Goal: Information Seeking & Learning: Learn about a topic

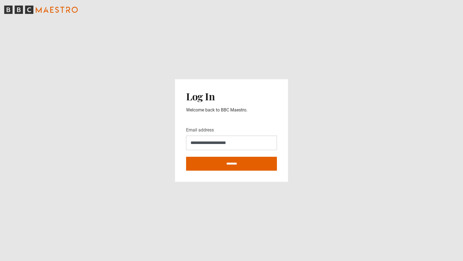
type input "**********"
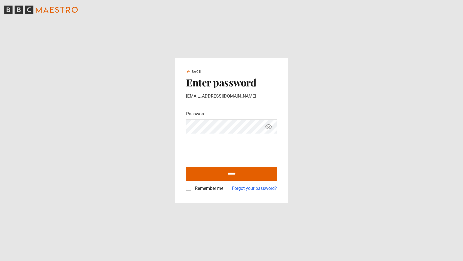
click at [268, 126] on icon "Show password" at bounding box center [268, 126] width 7 height 7
click at [193, 188] on label "Remember me" at bounding box center [208, 188] width 31 height 7
click at [213, 175] on input "******" at bounding box center [231, 174] width 91 height 14
type input "**********"
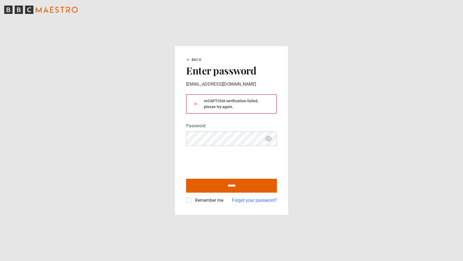
click at [269, 137] on icon "Show password" at bounding box center [268, 138] width 7 height 7
click at [329, 94] on main "Back Enter password amiranwinter@gmail.com reCAPTCHA verification failed, pleas…" at bounding box center [231, 130] width 463 height 261
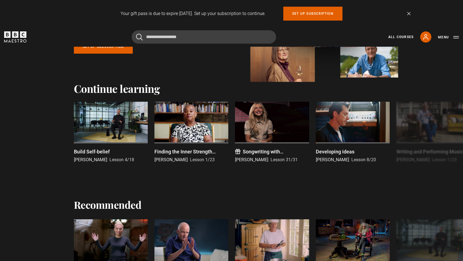
scroll to position [79, 0]
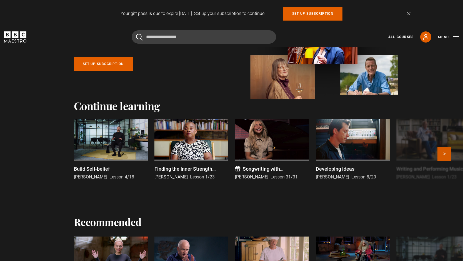
click at [445, 160] on button "Next" at bounding box center [444, 154] width 14 height 14
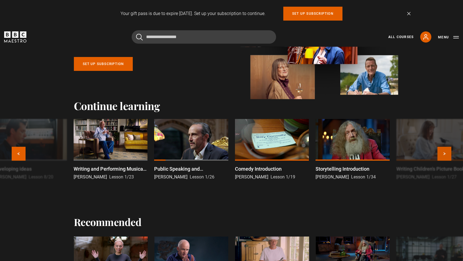
click at [445, 160] on button "Next" at bounding box center [444, 154] width 14 height 14
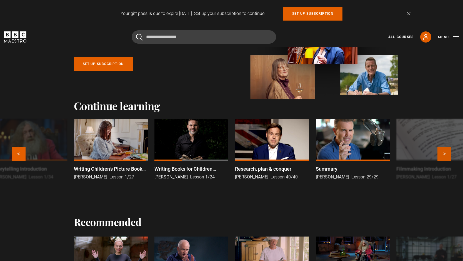
click at [443, 160] on button "Next" at bounding box center [444, 154] width 14 height 14
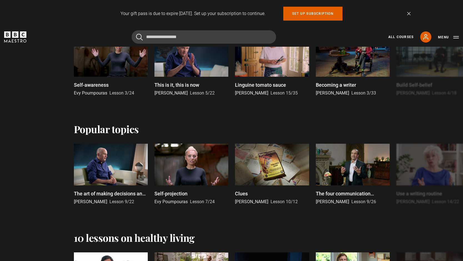
scroll to position [284, 0]
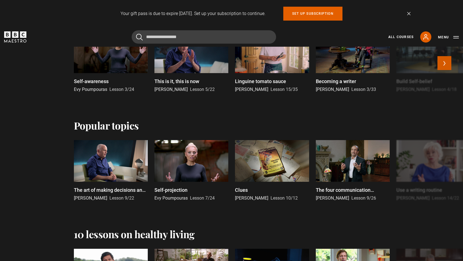
click at [445, 70] on button "Next" at bounding box center [444, 63] width 14 height 14
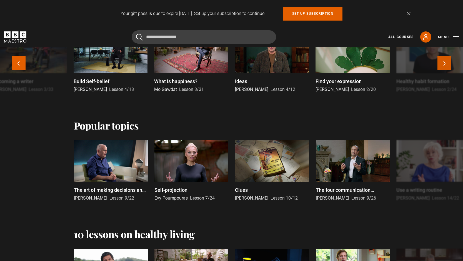
click at [445, 70] on button "Next" at bounding box center [444, 63] width 14 height 14
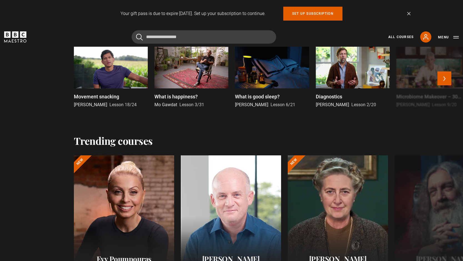
scroll to position [355, 0]
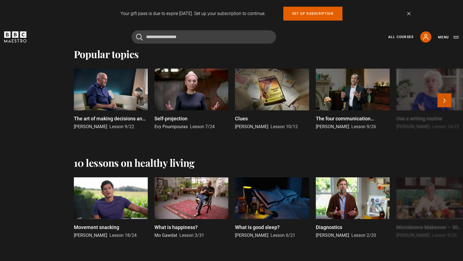
click at [443, 107] on button "Next" at bounding box center [444, 100] width 14 height 14
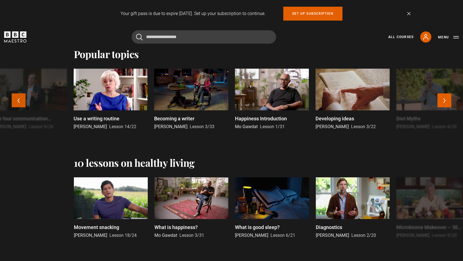
click at [17, 107] on button "Previous" at bounding box center [19, 100] width 14 height 14
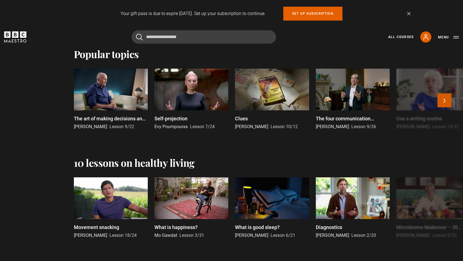
click at [446, 107] on button "Next" at bounding box center [444, 100] width 14 height 14
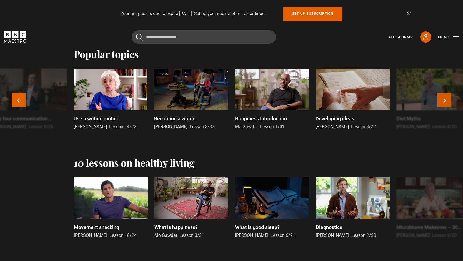
click at [446, 107] on button "Next" at bounding box center [444, 100] width 14 height 14
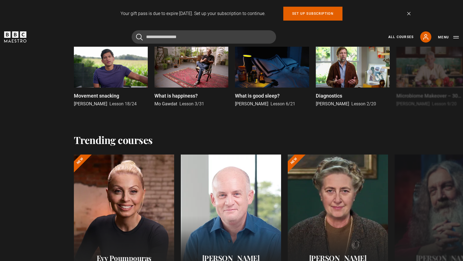
scroll to position [495, 0]
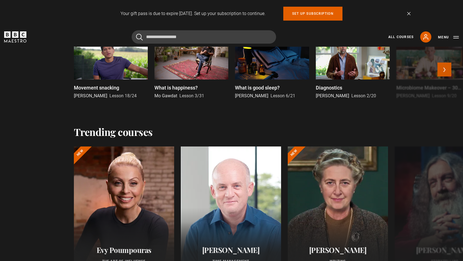
click at [446, 76] on button "Next" at bounding box center [444, 69] width 14 height 14
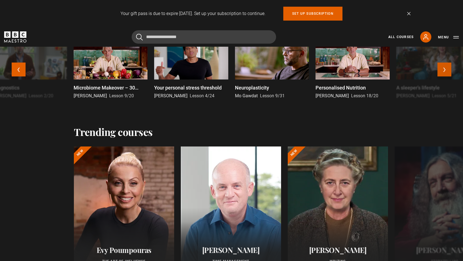
click at [446, 76] on button "Next" at bounding box center [444, 69] width 14 height 14
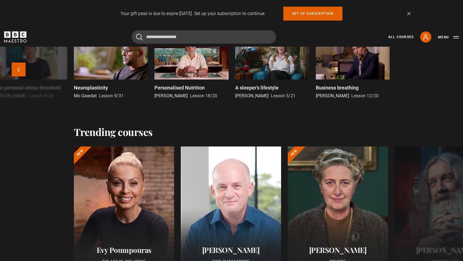
click at [446, 108] on div "Movement snacking Dr Rangan Chatterjee Lesson 18/24 What is happiness? Mo Gawda…" at bounding box center [231, 73] width 463 height 70
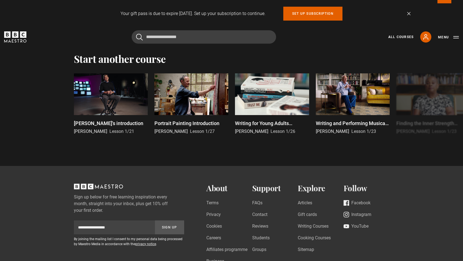
scroll to position [1086, 0]
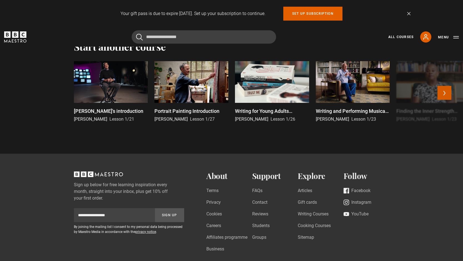
click at [445, 100] on button "Next" at bounding box center [444, 93] width 14 height 14
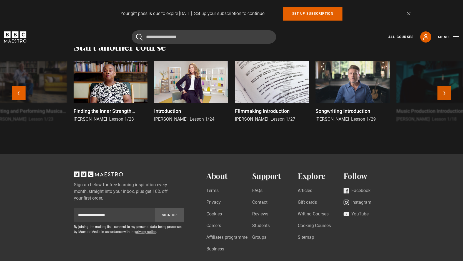
click at [445, 100] on button "Next" at bounding box center [444, 93] width 14 height 14
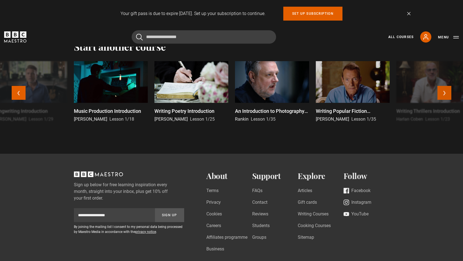
click at [445, 100] on button "Next" at bounding box center [444, 93] width 14 height 14
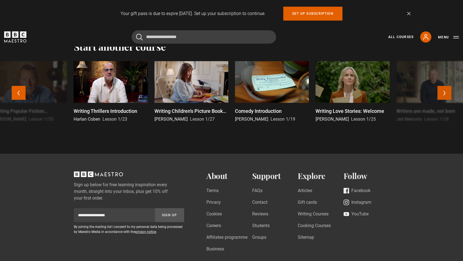
click at [445, 100] on button "Next" at bounding box center [444, 93] width 14 height 14
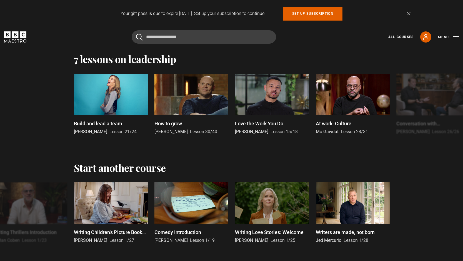
scroll to position [921, 0]
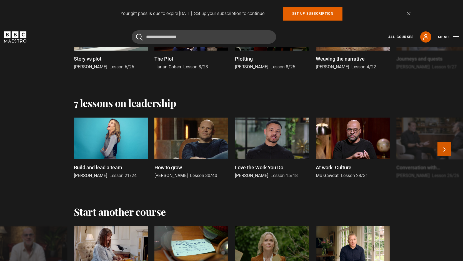
click at [443, 156] on button "Next" at bounding box center [444, 149] width 14 height 14
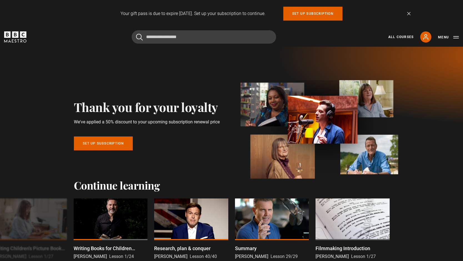
scroll to position [0, 0]
click at [396, 36] on link "All Courses" at bounding box center [400, 36] width 25 height 5
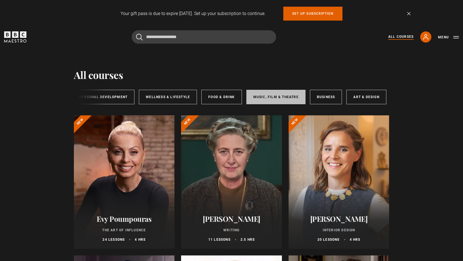
scroll to position [0, 92]
click at [289, 97] on link "Music, Film & Theatre" at bounding box center [276, 97] width 59 height 14
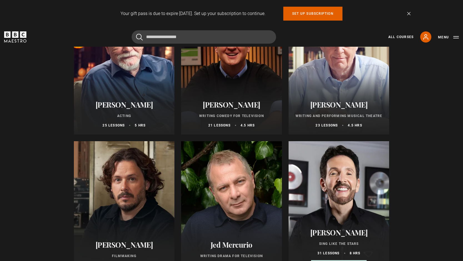
scroll to position [114, 0]
click at [374, 181] on div at bounding box center [338, 207] width 101 height 133
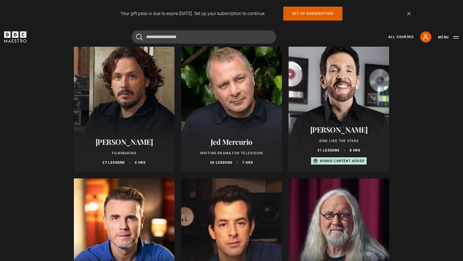
scroll to position [235, 0]
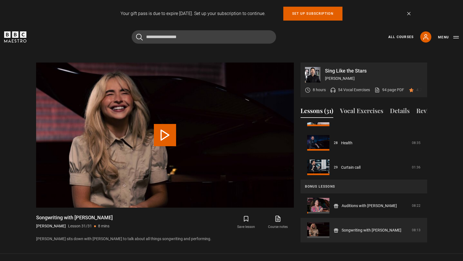
scroll to position [249, 0]
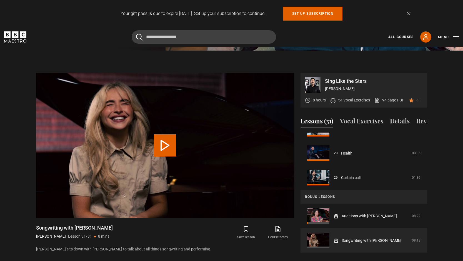
click at [232, 243] on div "Video Player is loading. Play Lesson Songwriting with Sabrina Carpenter 10s Ski…" at bounding box center [165, 163] width 258 height 180
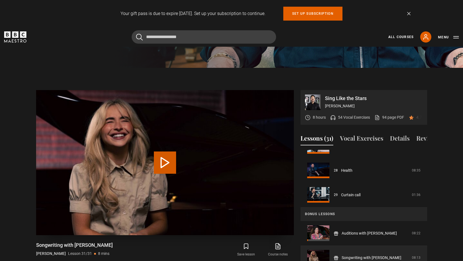
scroll to position [237, 0]
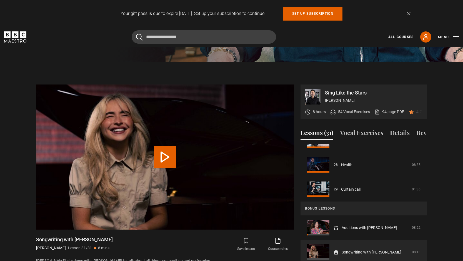
click at [175, 236] on div "Songwriting with Sabrina Carpenter Eric Vetro Lesson 31/31 8 mins Eric sits dow…" at bounding box center [165, 249] width 258 height 27
click at [164, 151] on button "Play Lesson Songwriting with Sabrina Carpenter" at bounding box center [165, 157] width 22 height 22
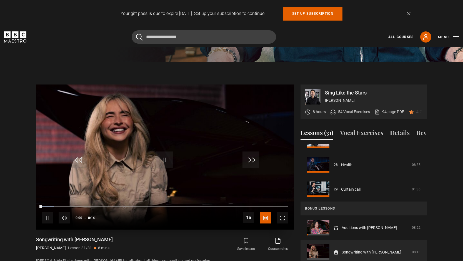
click at [164, 154] on span "Video Player" at bounding box center [164, 159] width 17 height 17
click at [37, 199] on div "10s Skip Back 10 seconds Play 10s Skip Forward 10 seconds Loaded : 6.06% 0:00 0…" at bounding box center [165, 214] width 258 height 31
click at [281, 212] on span "Video Player" at bounding box center [282, 217] width 11 height 11
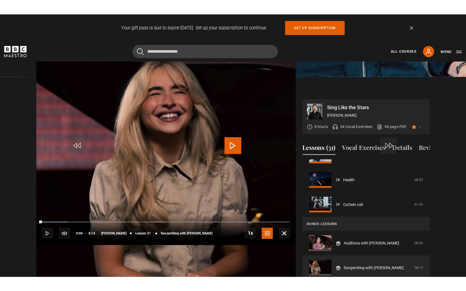
scroll to position [0, 0]
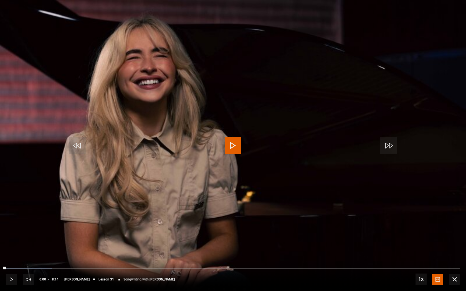
click at [235, 145] on span "Video Player" at bounding box center [233, 145] width 17 height 17
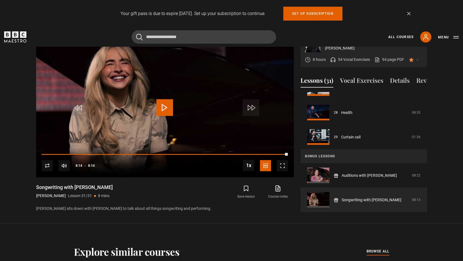
scroll to position [281, 0]
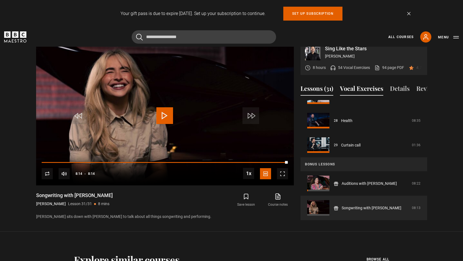
click at [369, 95] on button "Vocal Exercises" at bounding box center [361, 90] width 43 height 12
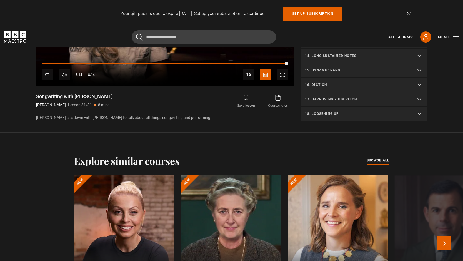
scroll to position [370, 0]
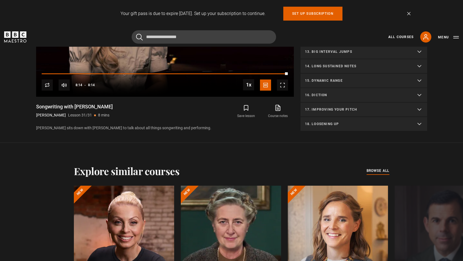
click at [419, 131] on summary "18. Loosening up" at bounding box center [363, 124] width 127 height 14
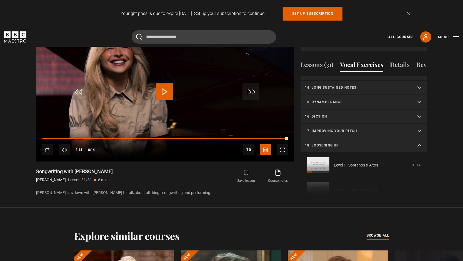
scroll to position [182, 0]
click at [418, 154] on summary "18. Loosening up" at bounding box center [363, 146] width 127 height 14
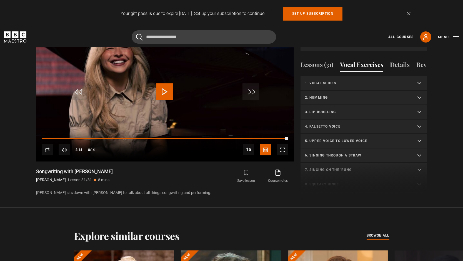
scroll to position [0, 0]
click at [318, 85] on p "1. Vocal slides" at bounding box center [357, 82] width 104 height 5
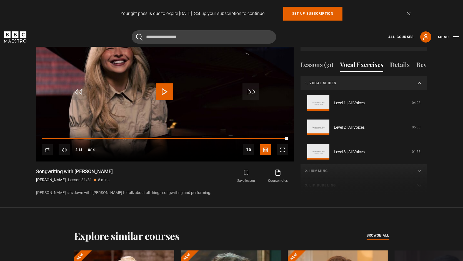
click at [421, 90] on summary "1. Vocal slides" at bounding box center [363, 83] width 127 height 14
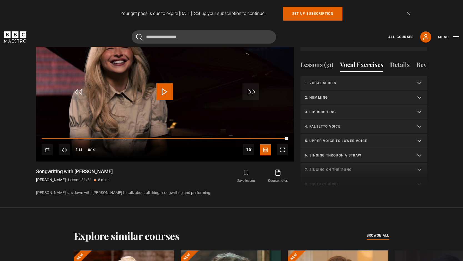
click at [419, 105] on summary "2. Humming" at bounding box center [363, 97] width 127 height 14
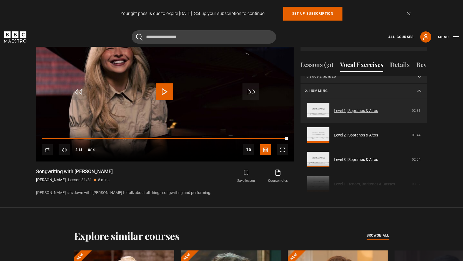
scroll to position [385, 204]
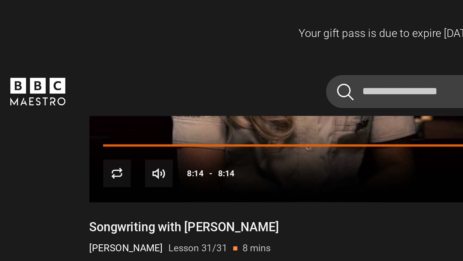
click at [334, 34] on link "Level 1 | Sopranos & Altos" at bounding box center [356, 31] width 44 height 6
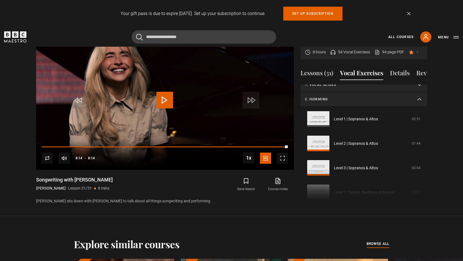
scroll to position [241, 0]
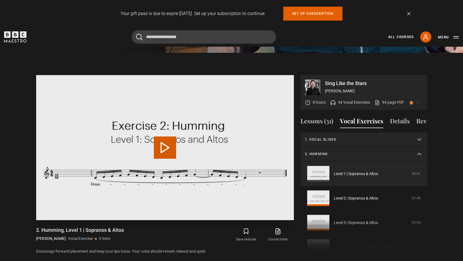
scroll to position [4, 0]
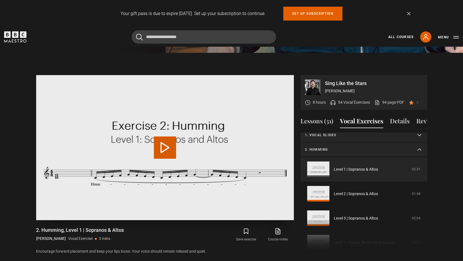
click at [167, 143] on button "Play Video" at bounding box center [165, 147] width 22 height 22
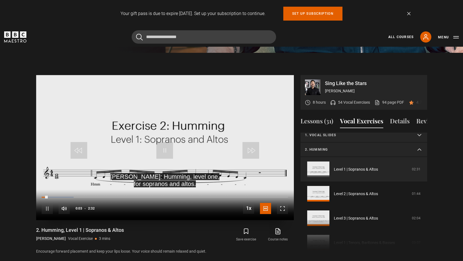
click at [50, 203] on span "Video Player" at bounding box center [47, 208] width 11 height 11
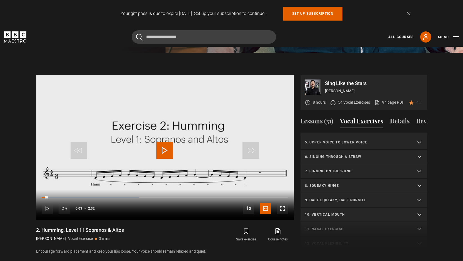
scroll to position [204, 0]
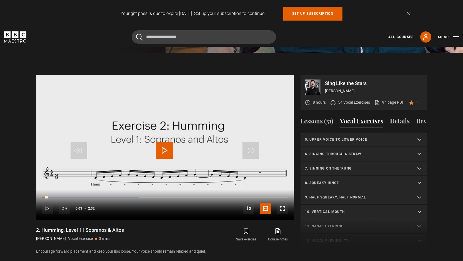
click at [348, 164] on summary "7. Singing on the 'rung'" at bounding box center [363, 168] width 127 height 14
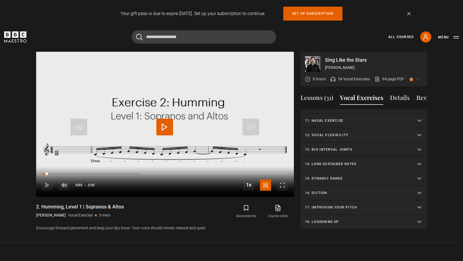
scroll to position [195, 0]
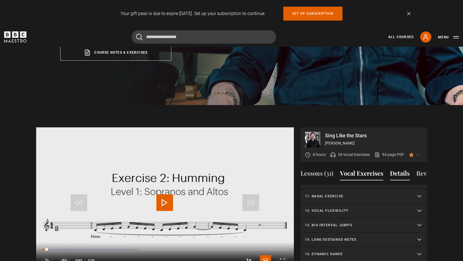
click at [395, 168] on button "Details" at bounding box center [400, 174] width 20 height 12
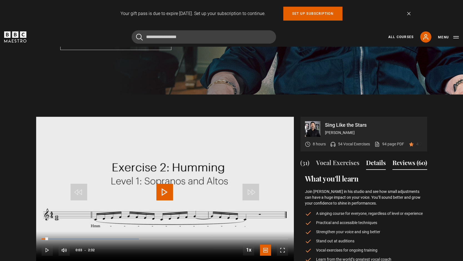
scroll to position [0, 24]
click at [397, 158] on button "Reviews (60)" at bounding box center [409, 164] width 35 height 12
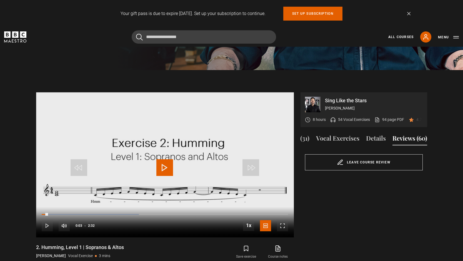
scroll to position [0, 0]
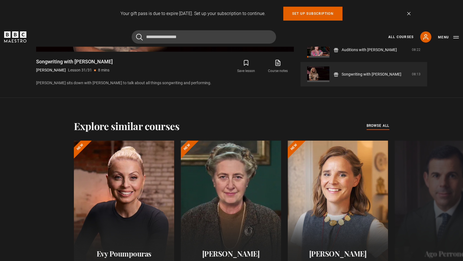
scroll to position [226, 0]
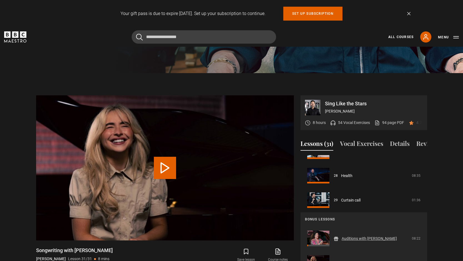
click at [341, 235] on link "Auditions with [PERSON_NAME]" at bounding box center [368, 238] width 55 height 6
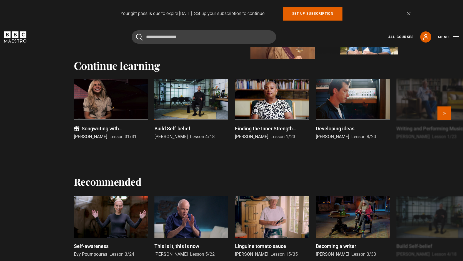
click at [327, 120] on div at bounding box center [353, 100] width 74 height 42
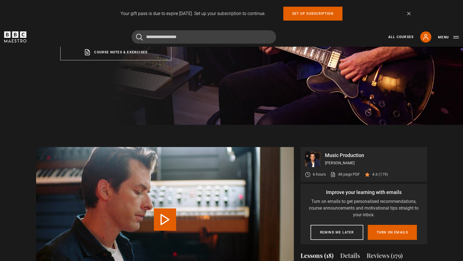
scroll to position [166, 0]
